Goal: Information Seeking & Learning: Learn about a topic

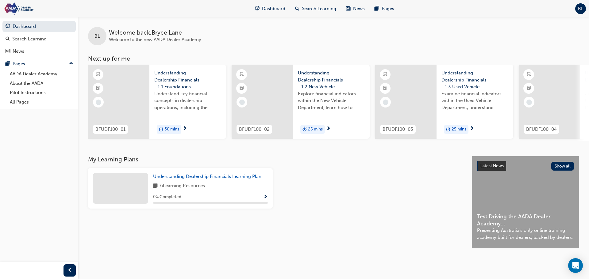
click at [179, 76] on span "Understanding Dealership Financials - 1.1 Foundations" at bounding box center [187, 80] width 67 height 21
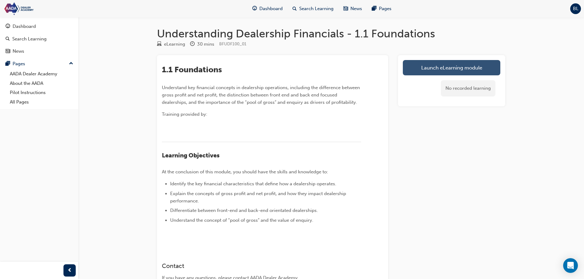
click at [454, 67] on link "Launch eLearning module" at bounding box center [452, 67] width 98 height 15
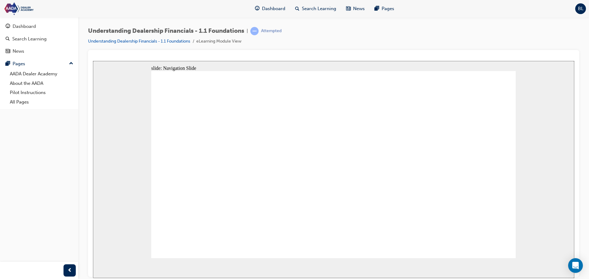
click at [71, 268] on span "prev-icon" at bounding box center [69, 271] width 5 height 8
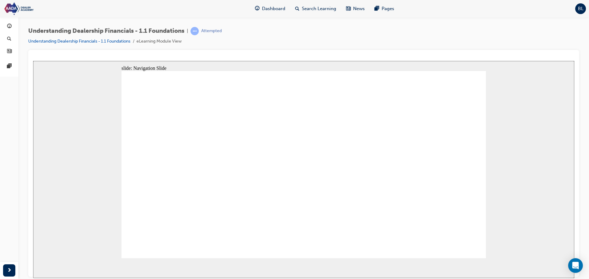
drag, startPoint x: 467, startPoint y: 240, endPoint x: 468, endPoint y: 245, distance: 5.6
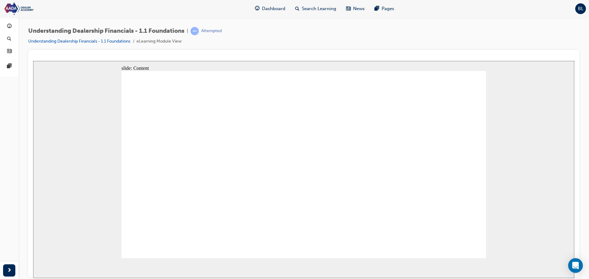
drag, startPoint x: 267, startPoint y: 183, endPoint x: 253, endPoint y: 179, distance: 14.4
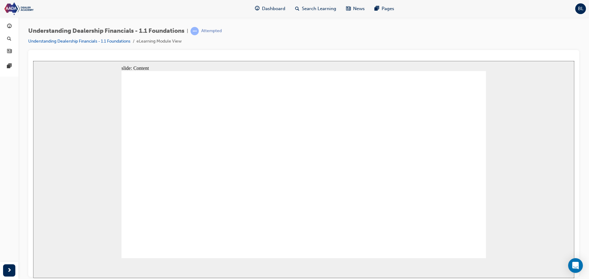
drag, startPoint x: 159, startPoint y: 183, endPoint x: 263, endPoint y: 137, distance: 113.7
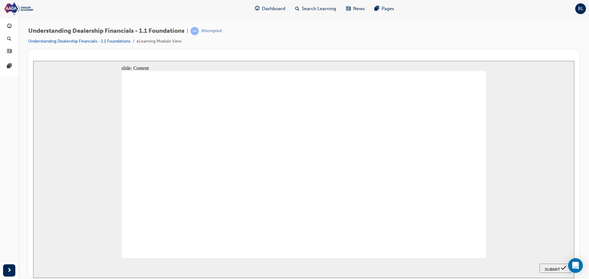
drag, startPoint x: 167, startPoint y: 153, endPoint x: 256, endPoint y: 151, distance: 89.6
drag, startPoint x: 187, startPoint y: 140, endPoint x: 287, endPoint y: 169, distance: 103.7
drag, startPoint x: 169, startPoint y: 217, endPoint x: 265, endPoint y: 187, distance: 100.8
drag, startPoint x: 180, startPoint y: 232, endPoint x: 277, endPoint y: 203, distance: 101.1
drag, startPoint x: 175, startPoint y: 203, endPoint x: 282, endPoint y: 217, distance: 108.3
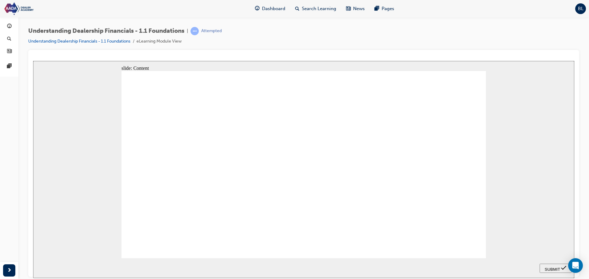
drag, startPoint x: 183, startPoint y: 168, endPoint x: 280, endPoint y: 225, distance: 112.9
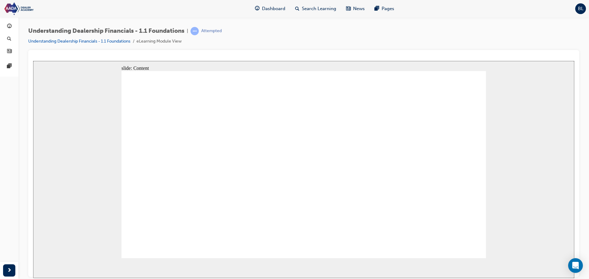
click at [2, 271] on div at bounding box center [9, 270] width 18 height 17
click at [10, 272] on span "next-icon" at bounding box center [9, 271] width 5 height 8
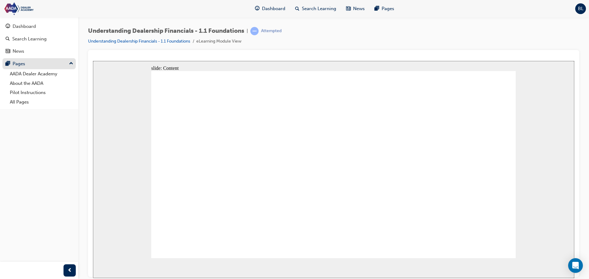
click at [74, 64] on button "Pages" at bounding box center [38, 63] width 73 height 11
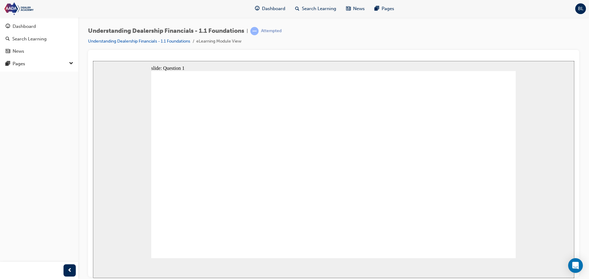
checkbox input "true"
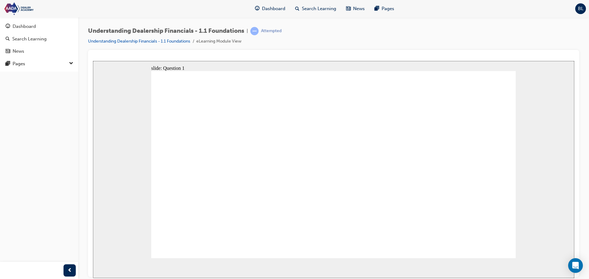
checkbox input "true"
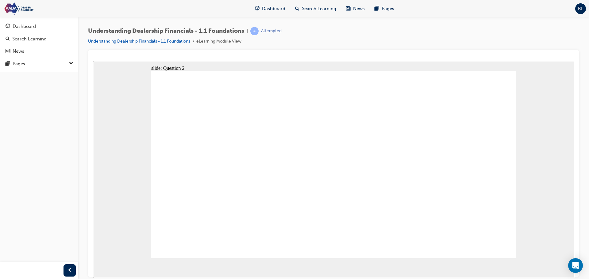
radio input "true"
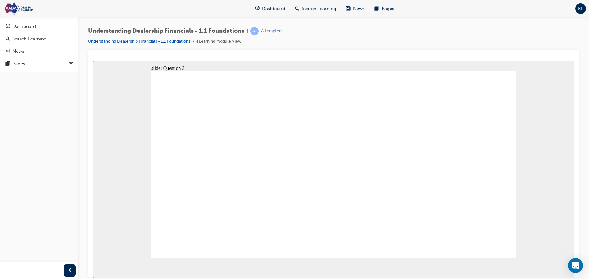
radio input "true"
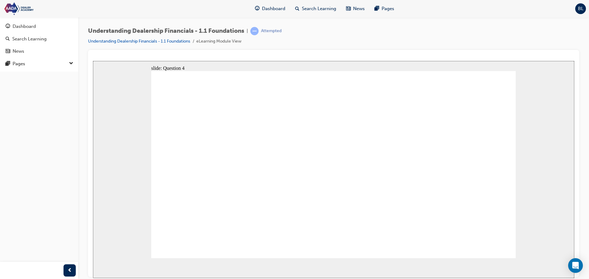
radio input "true"
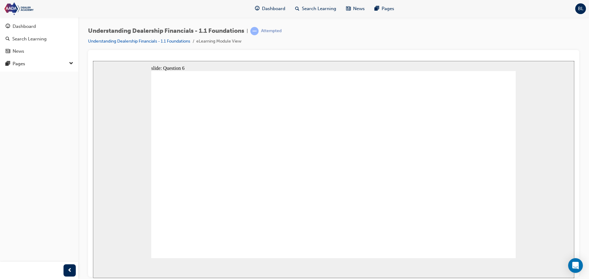
radio input "true"
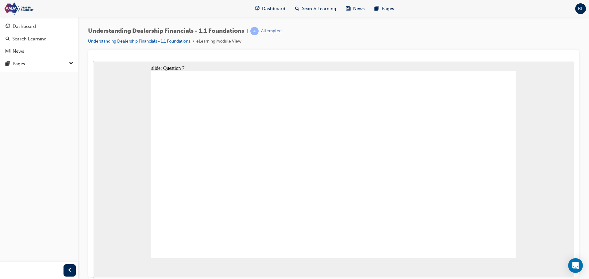
radio input "false"
radio input "true"
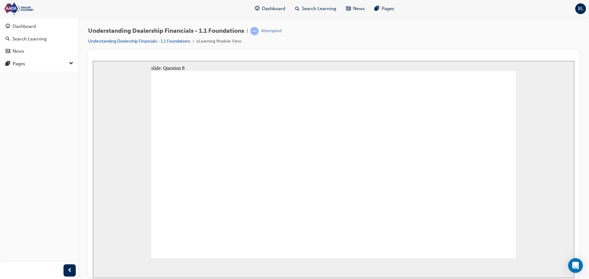
radio input "true"
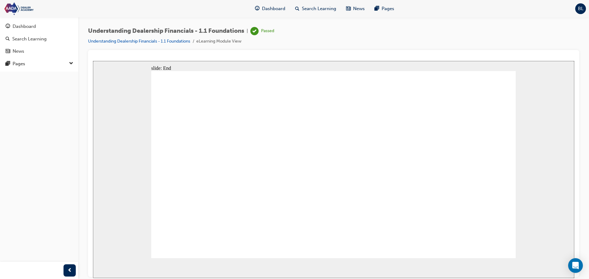
click at [19, 31] on link "Dashboard" at bounding box center [38, 26] width 73 height 11
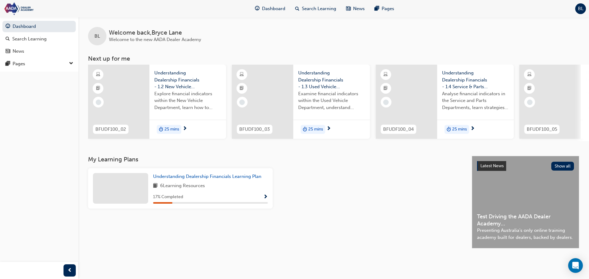
click at [70, 65] on span "down-icon" at bounding box center [71, 64] width 4 height 8
click at [31, 91] on link "Pilot Instructions" at bounding box center [41, 93] width 68 height 10
